Goal: Information Seeking & Learning: Learn about a topic

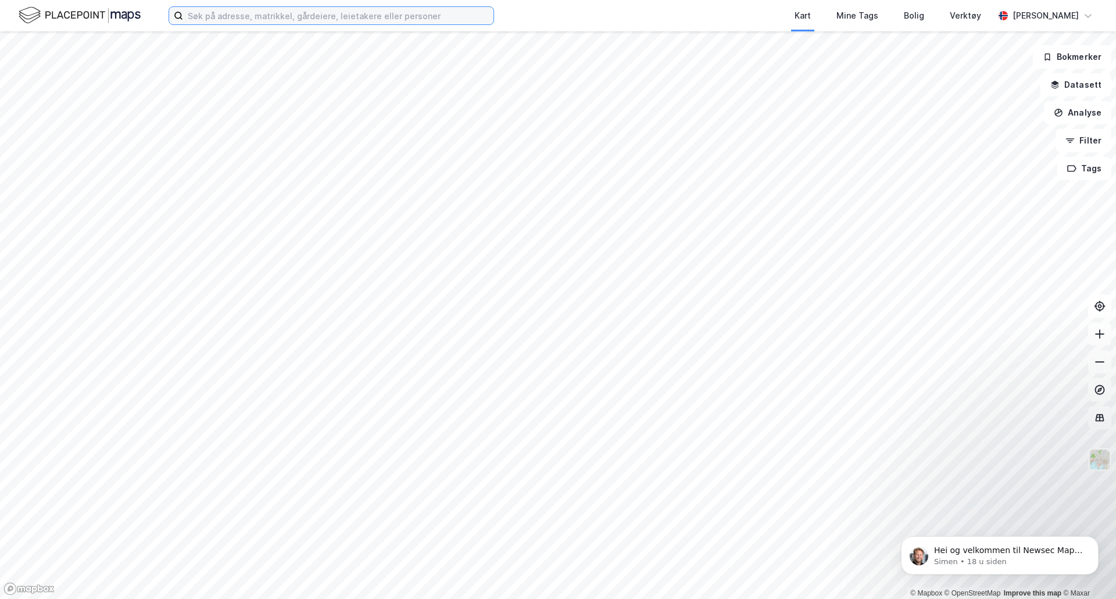
click at [328, 16] on input at bounding box center [338, 15] width 310 height 17
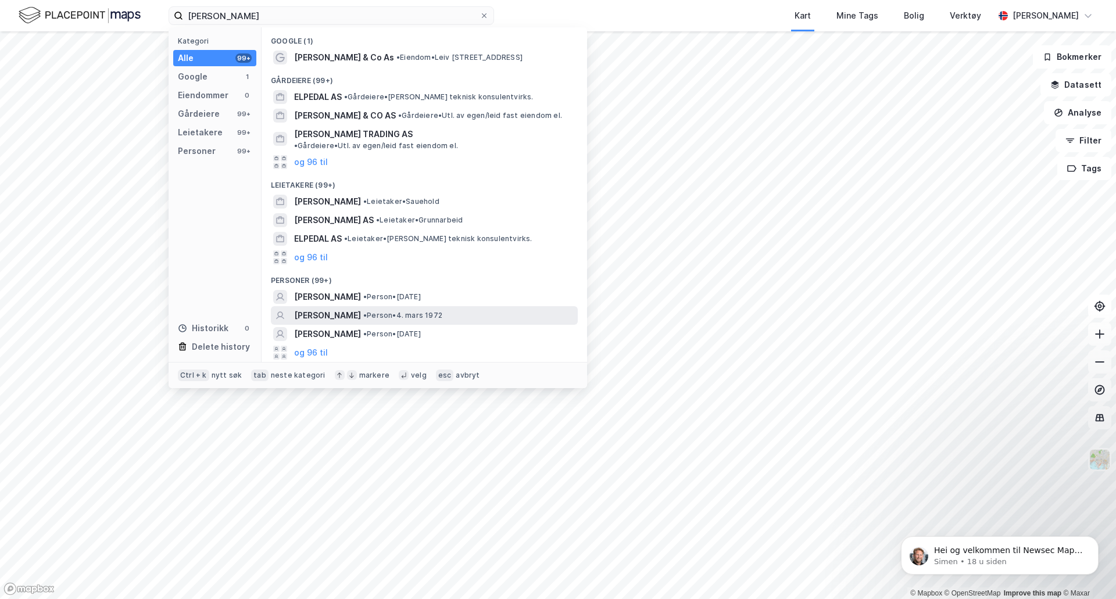
click at [314, 309] on span "[PERSON_NAME]" at bounding box center [327, 316] width 67 height 14
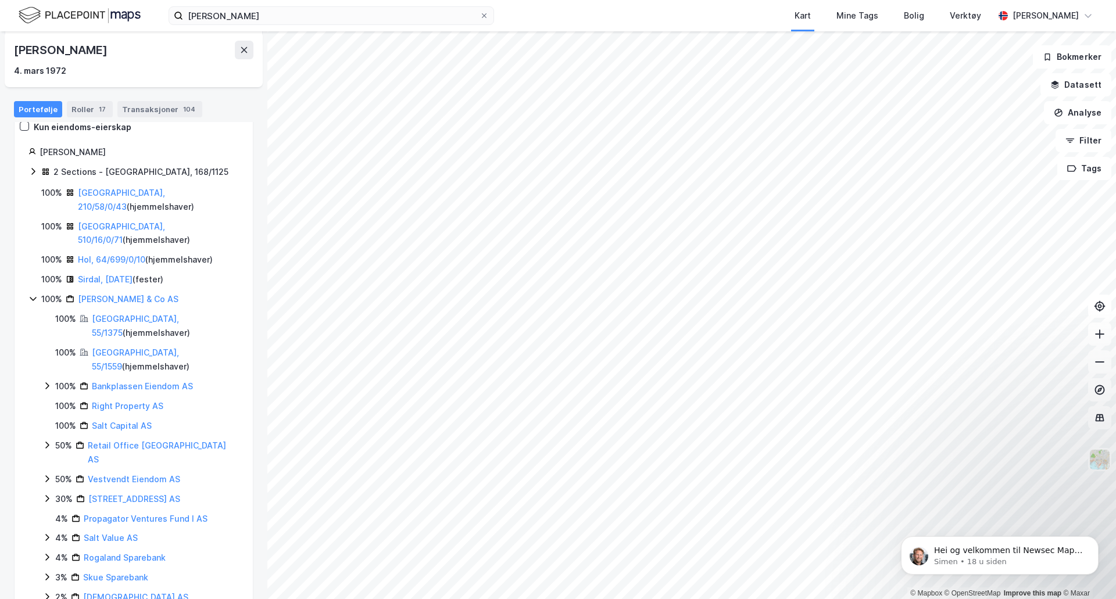
scroll to position [116, 0]
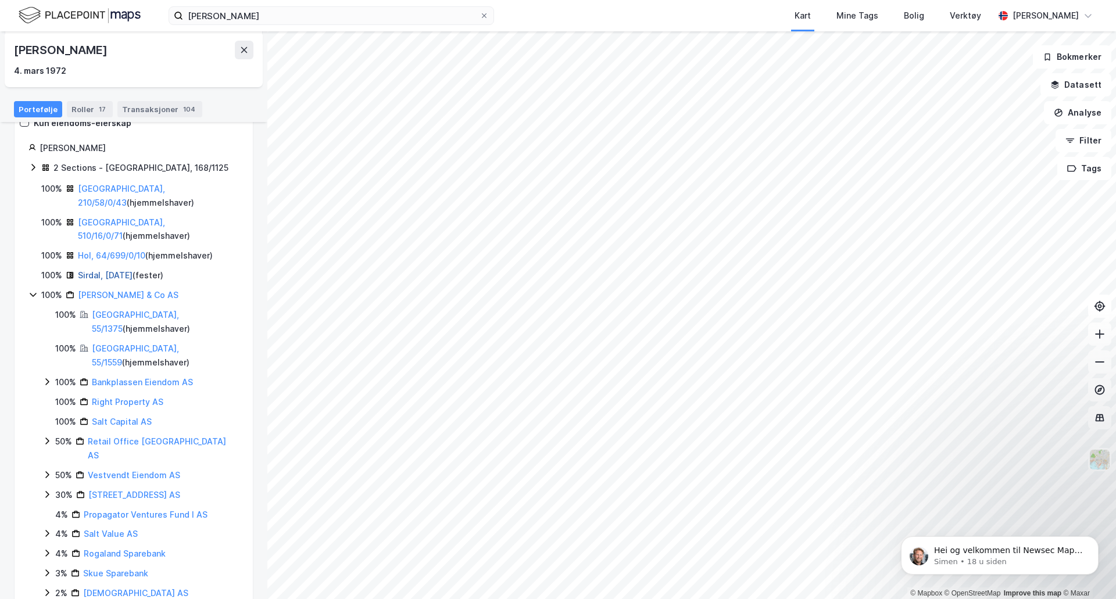
click at [126, 270] on link "Sirdal, [DATE]" at bounding box center [105, 275] width 55 height 10
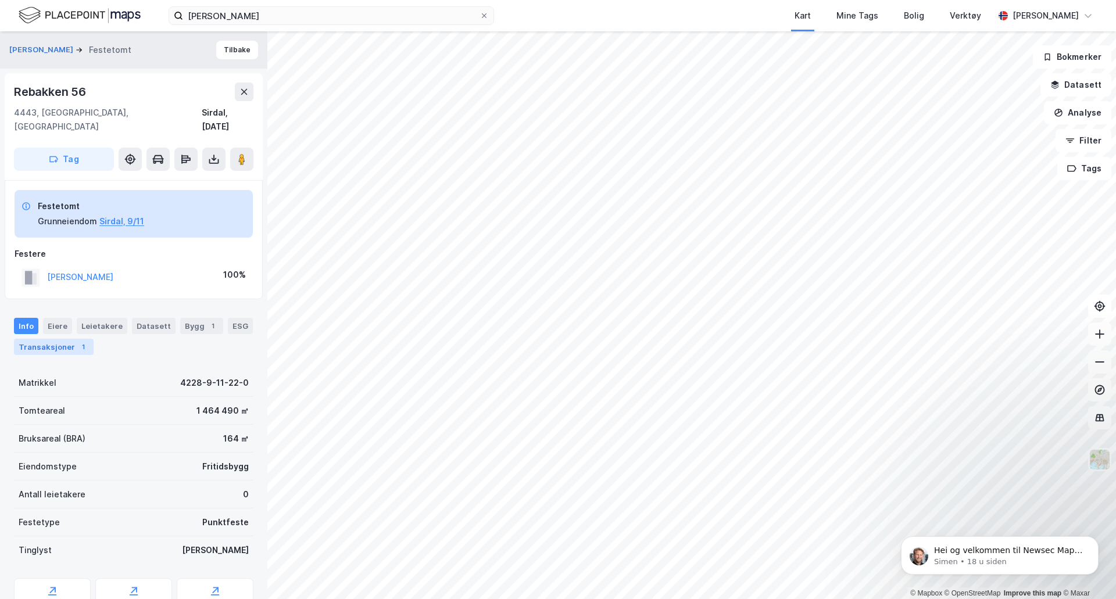
click at [73, 339] on div "Transaksjoner 1" at bounding box center [54, 347] width 80 height 16
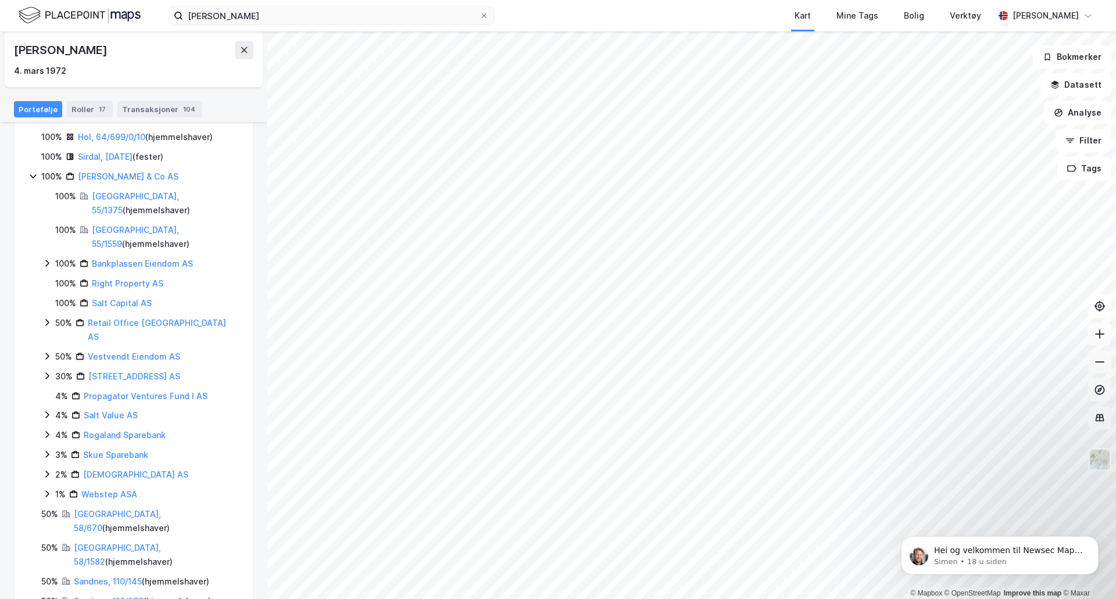
scroll to position [242, 0]
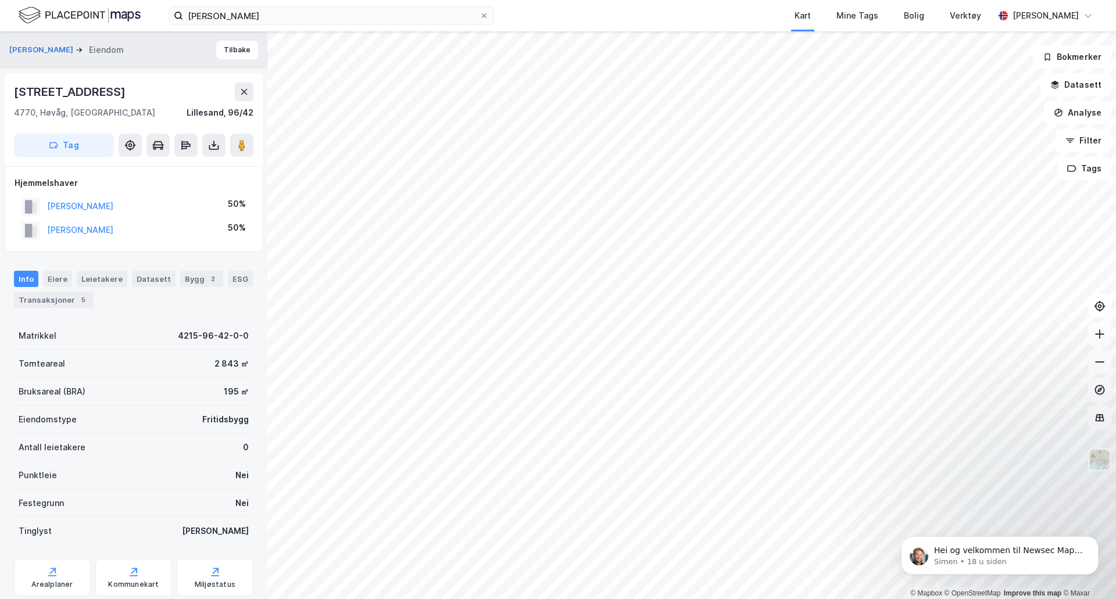
scroll to position [1, 0]
click at [70, 302] on div "Transaksjoner 5" at bounding box center [54, 299] width 80 height 16
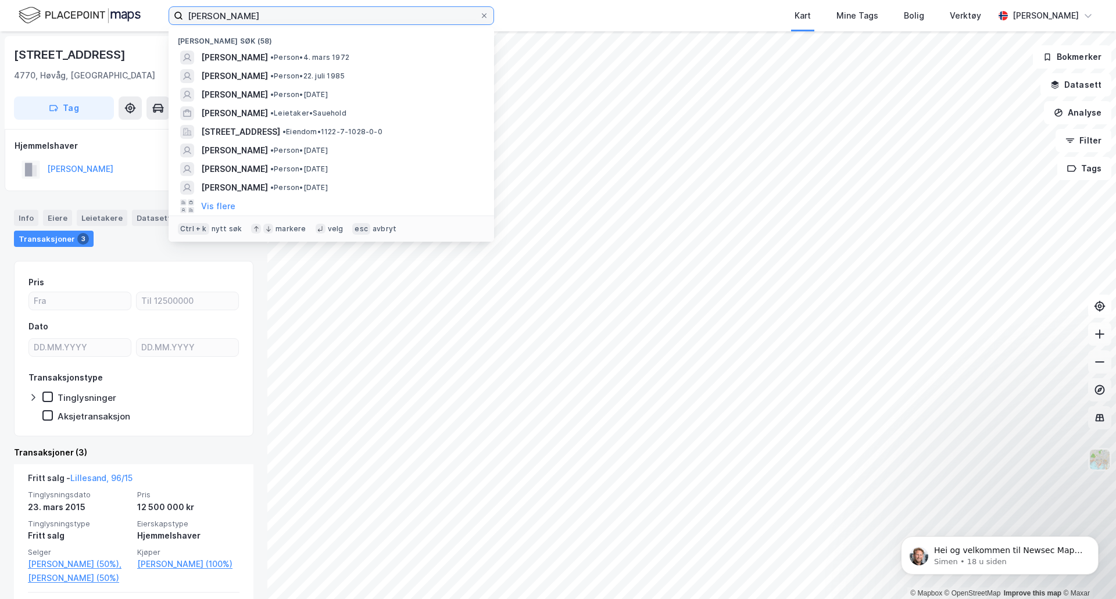
drag, startPoint x: 274, startPoint y: 16, endPoint x: 129, endPoint y: 15, distance: 145.3
click at [129, 15] on div "[PERSON_NAME] søk (58) [PERSON_NAME] • Person • [DATE] [PERSON_NAME] • Person •…" at bounding box center [558, 15] width 1116 height 31
type input "i"
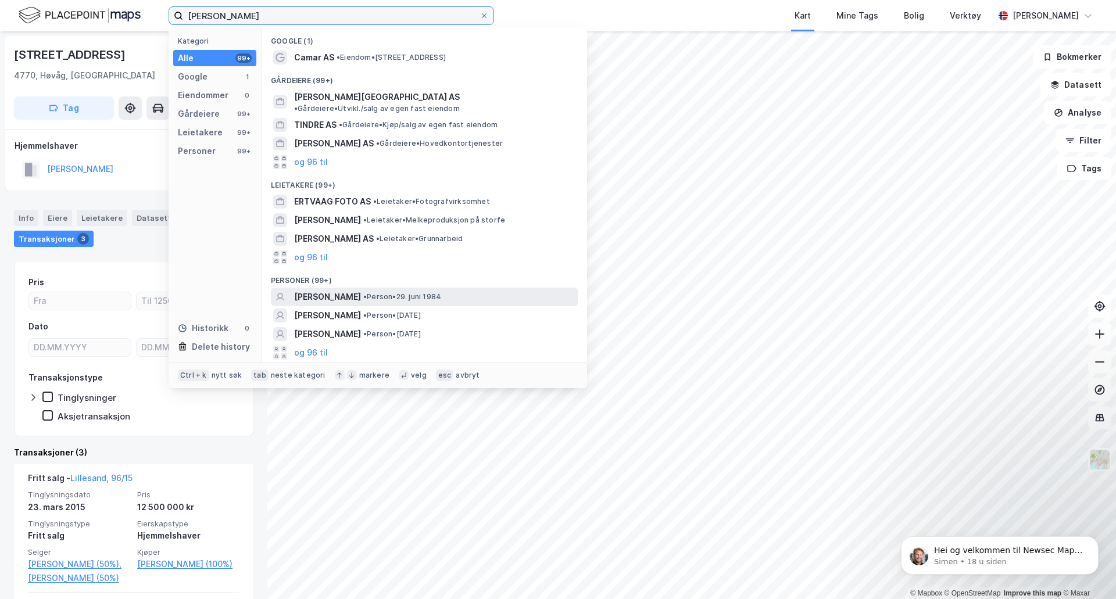
type input "[PERSON_NAME]"
click at [340, 290] on span "[PERSON_NAME]" at bounding box center [327, 297] width 67 height 14
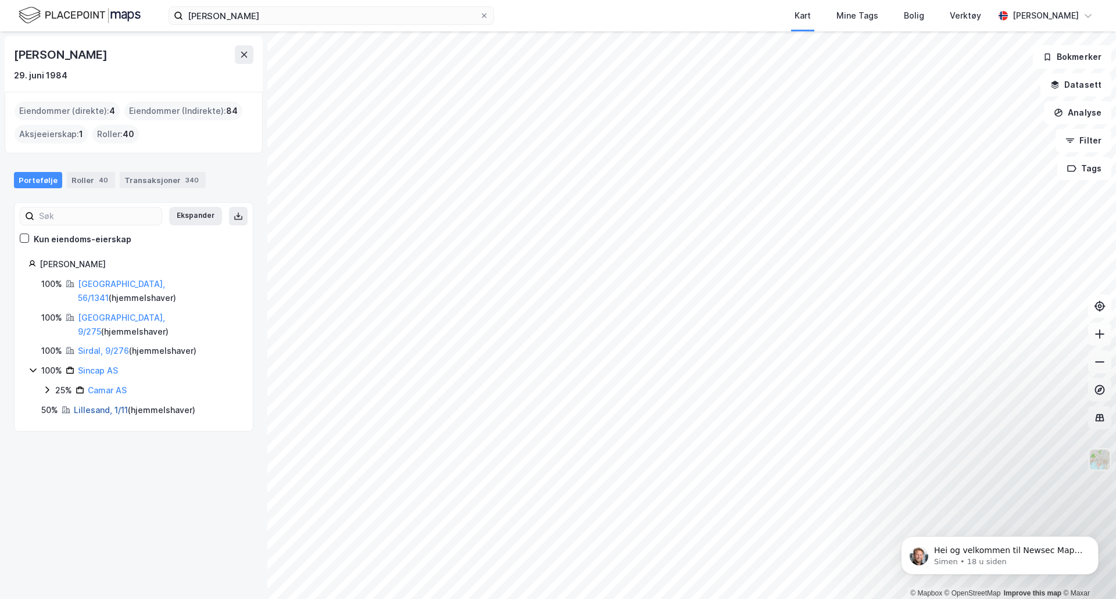
click at [88, 405] on link "Lillesand, 1/11" at bounding box center [101, 410] width 54 height 10
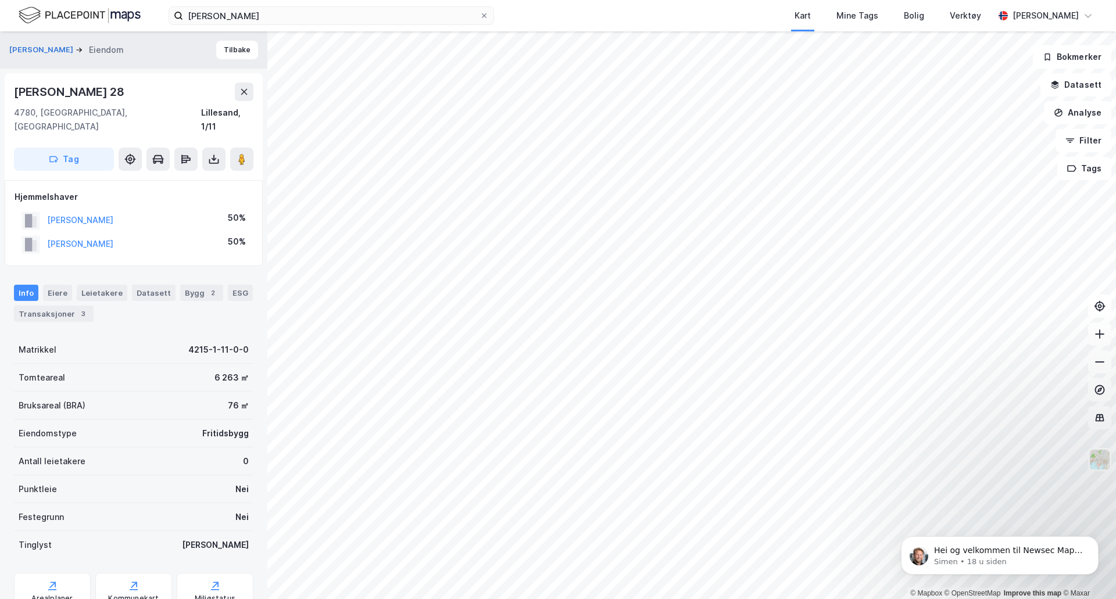
scroll to position [1, 0]
